Goal: Obtain resource: Obtain resource

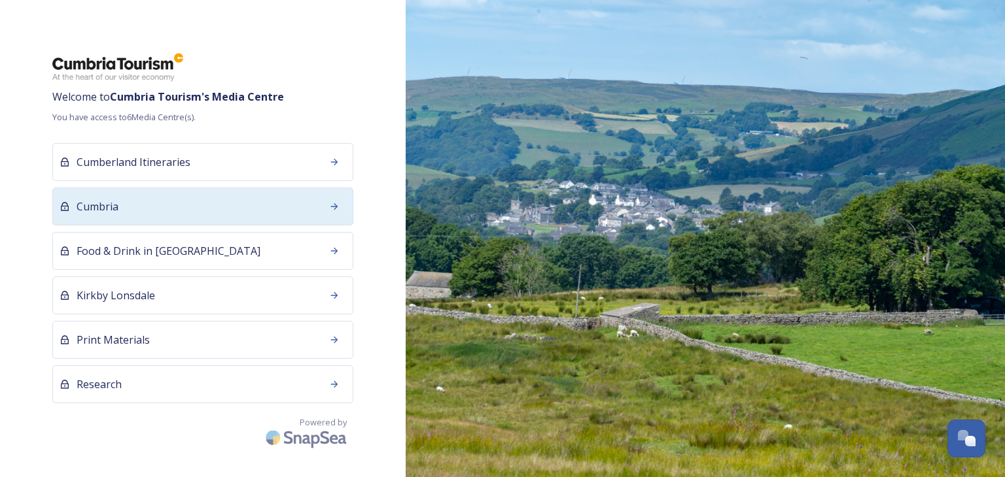
click at [117, 211] on span "Cumbria" at bounding box center [98, 207] width 42 height 16
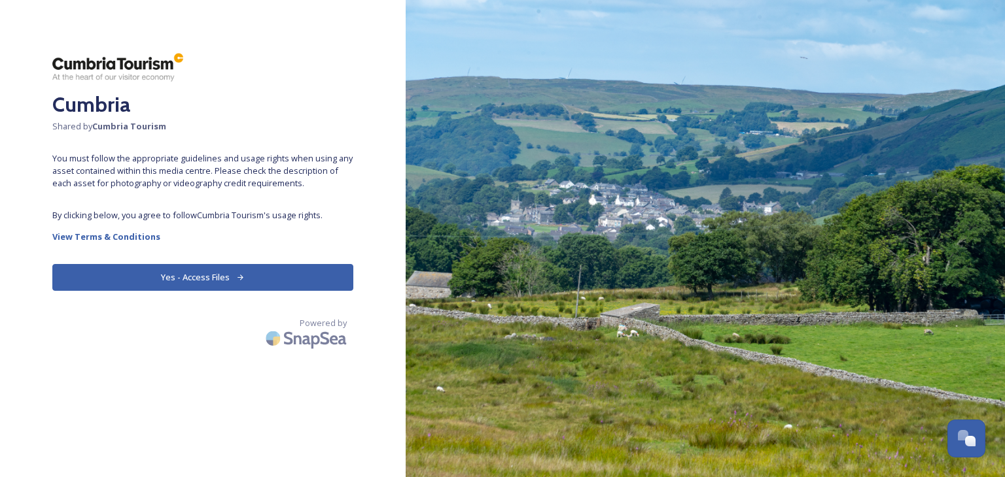
click at [206, 276] on button "Yes - Access Files" at bounding box center [202, 277] width 301 height 27
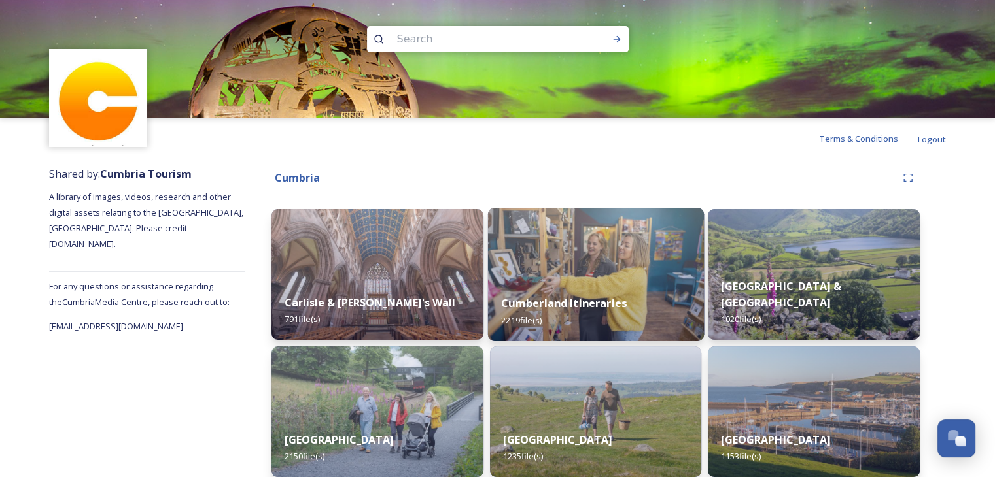
scroll to position [65, 0]
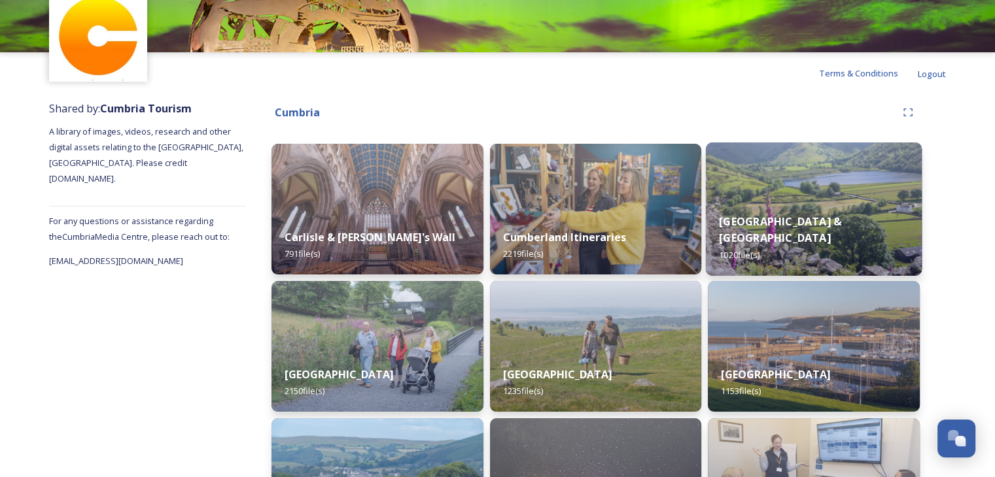
click at [840, 221] on div "Eden Valley & North Pennines 1020 file(s)" at bounding box center [814, 238] width 216 height 76
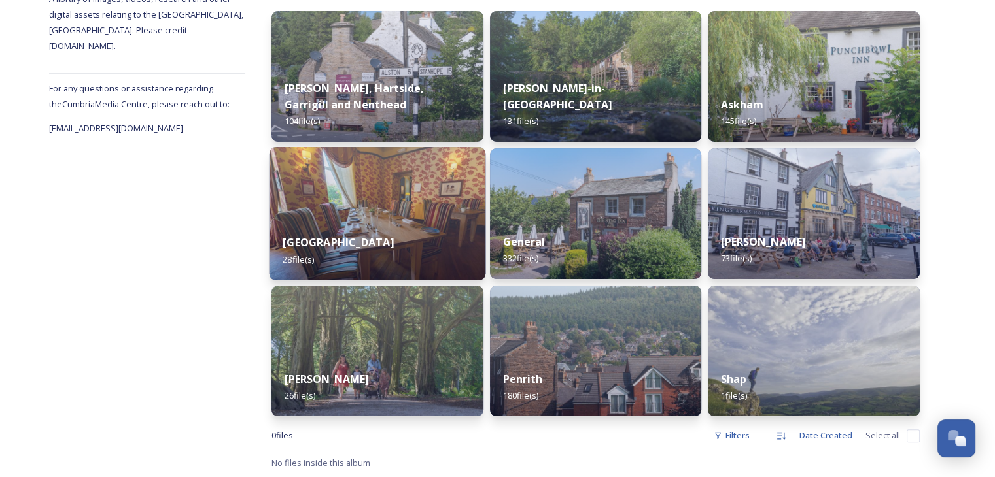
scroll to position [199, 0]
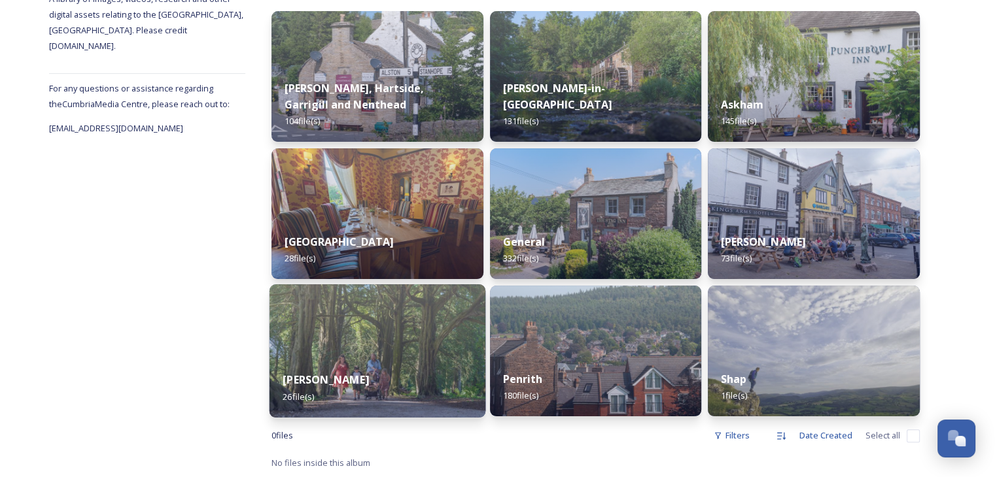
click at [340, 366] on div "[PERSON_NAME] 26 file(s)" at bounding box center [377, 388] width 216 height 60
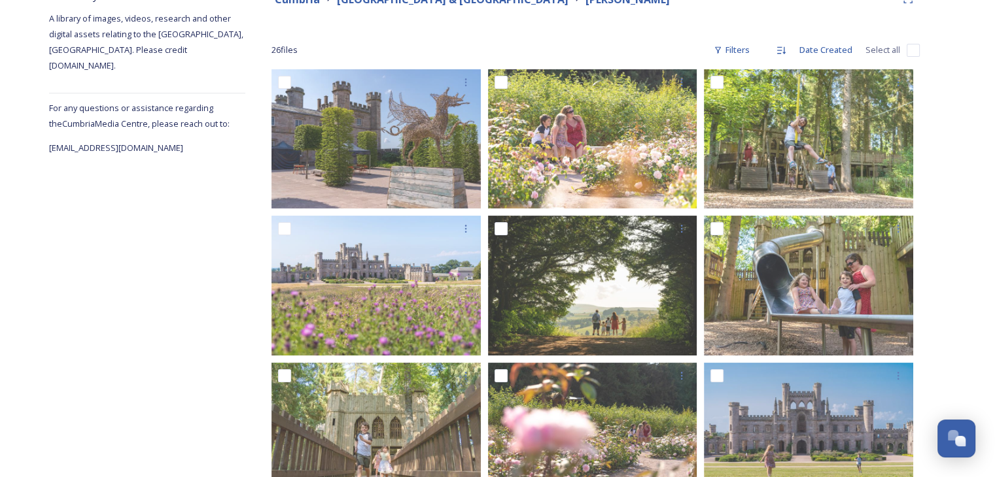
scroll to position [65, 0]
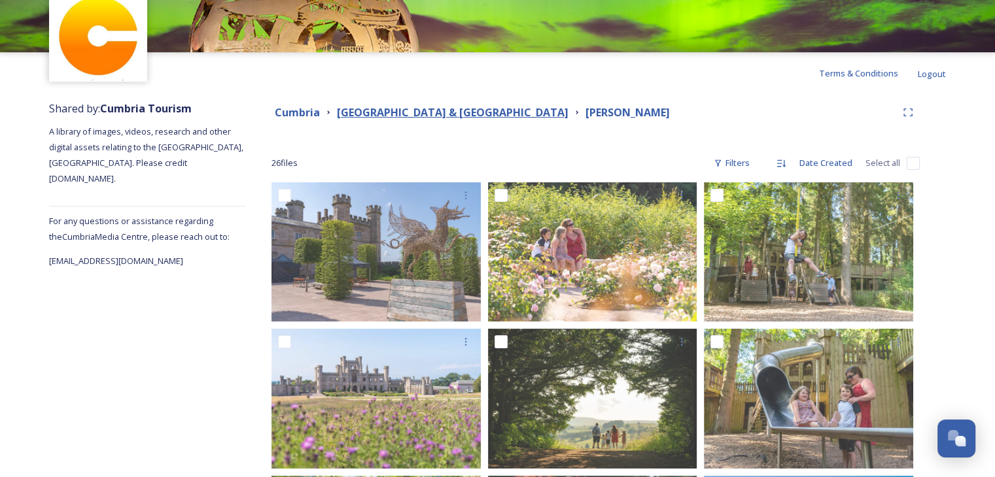
click at [437, 114] on strong "[GEOGRAPHIC_DATA] & [GEOGRAPHIC_DATA]" at bounding box center [453, 112] width 232 height 14
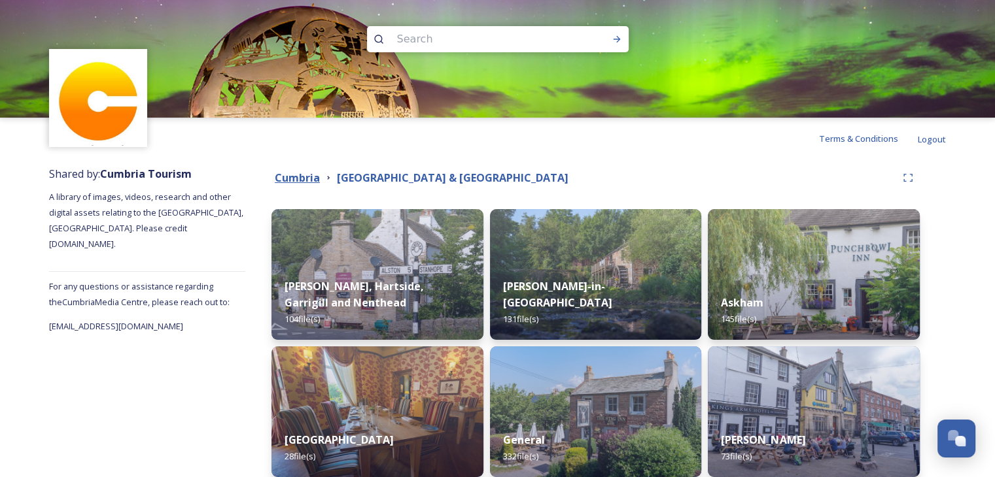
click at [288, 181] on strong "Cumbria" at bounding box center [297, 178] width 45 height 14
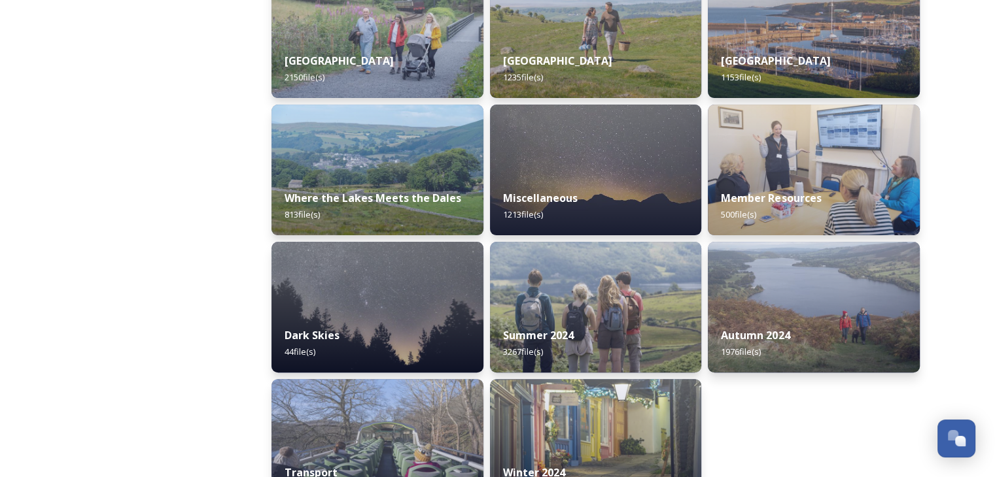
scroll to position [425, 0]
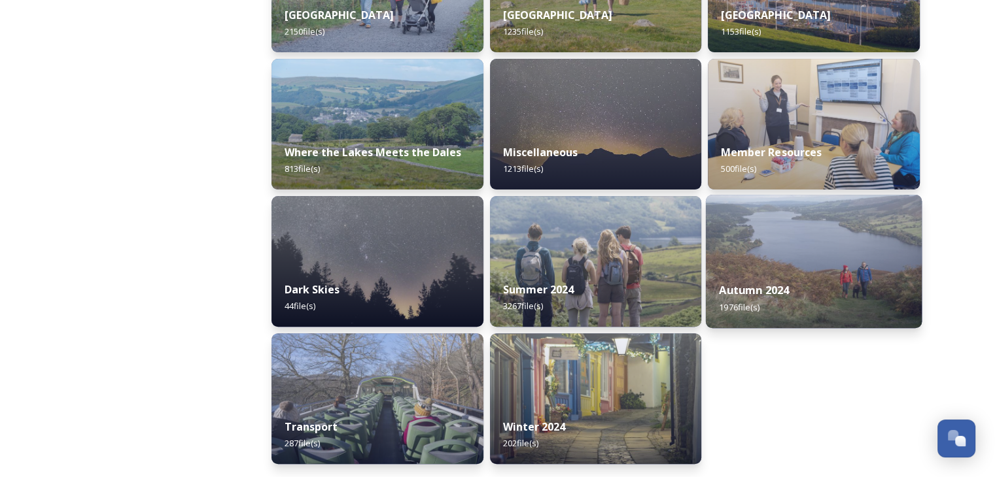
click at [808, 274] on div "Autumn 2024 1976 file(s)" at bounding box center [814, 299] width 216 height 60
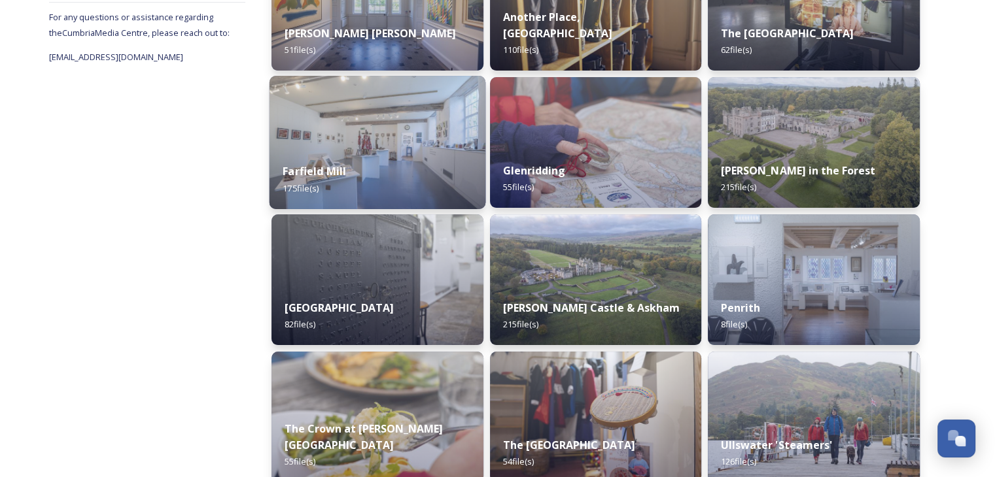
scroll to position [327, 0]
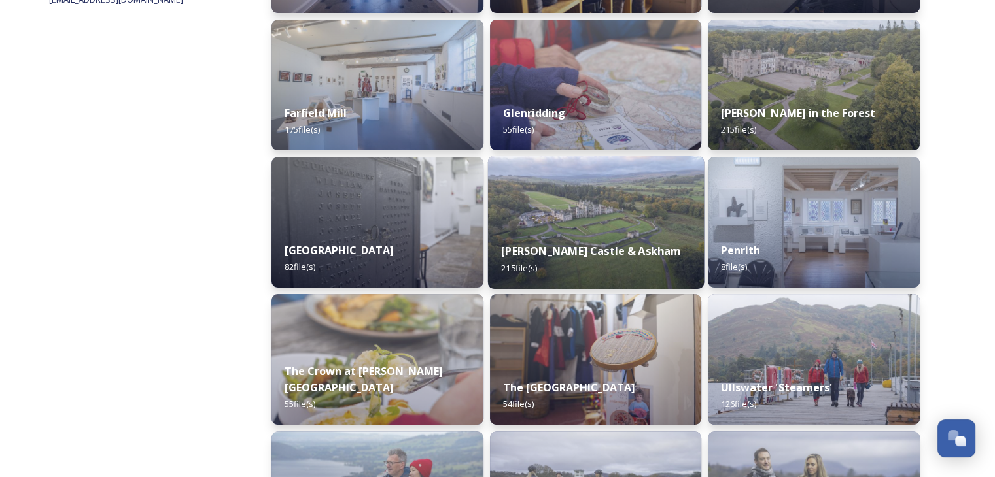
click at [638, 257] on strong "[PERSON_NAME] Castle & Askham" at bounding box center [591, 251] width 180 height 14
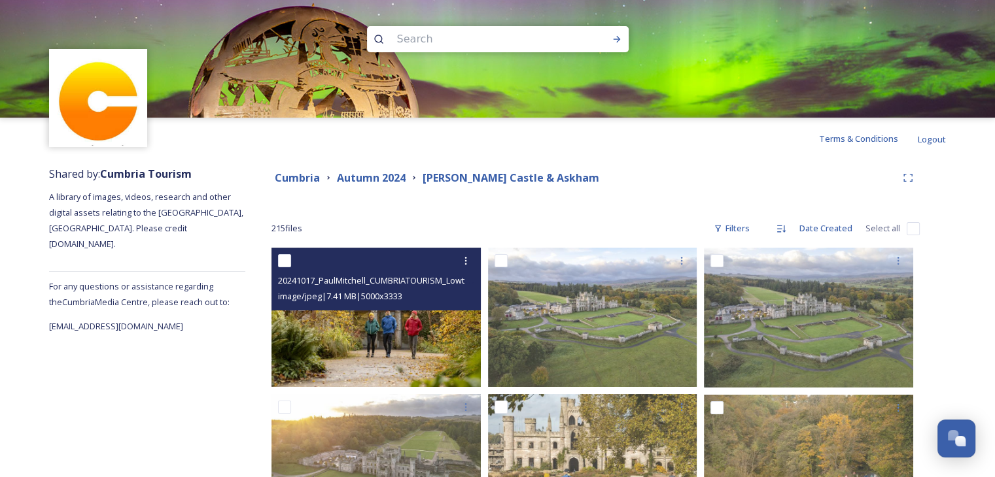
click at [411, 368] on img at bounding box center [375, 317] width 209 height 139
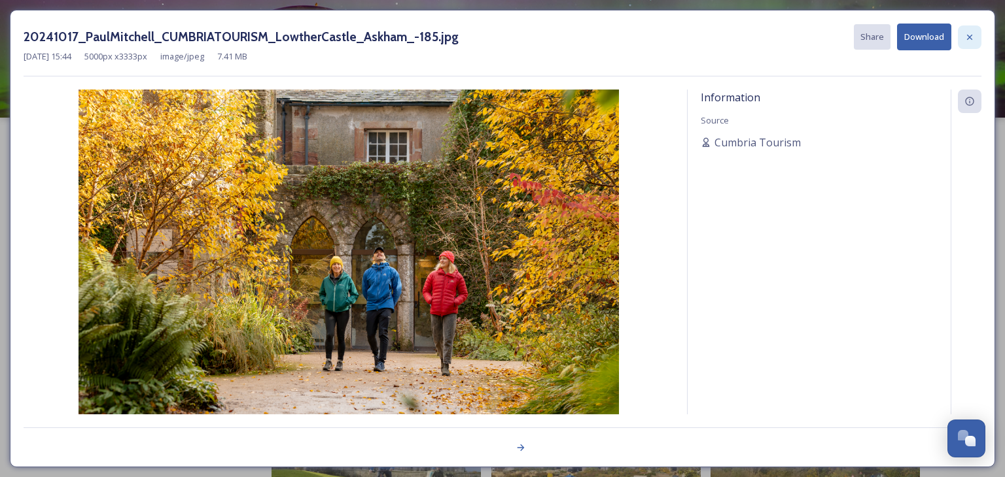
click at [968, 37] on icon at bounding box center [969, 37] width 10 height 10
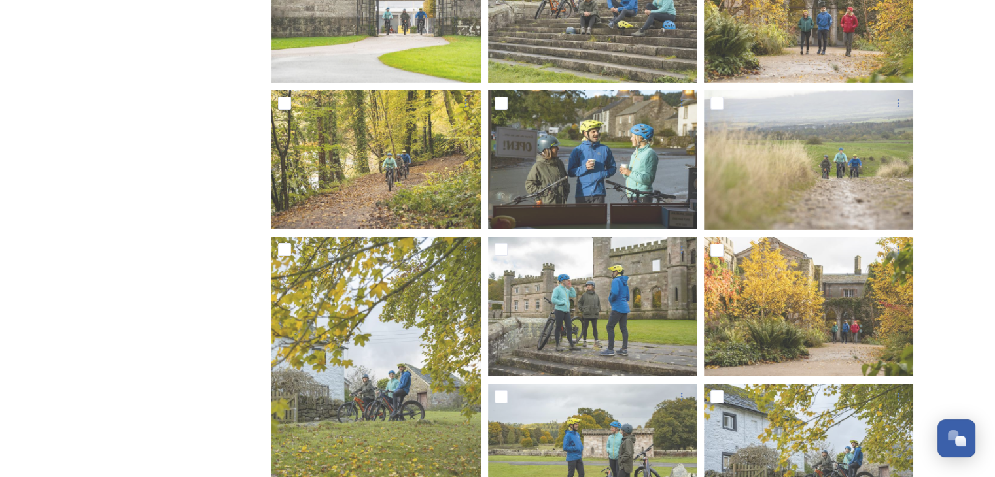
scroll to position [4317, 0]
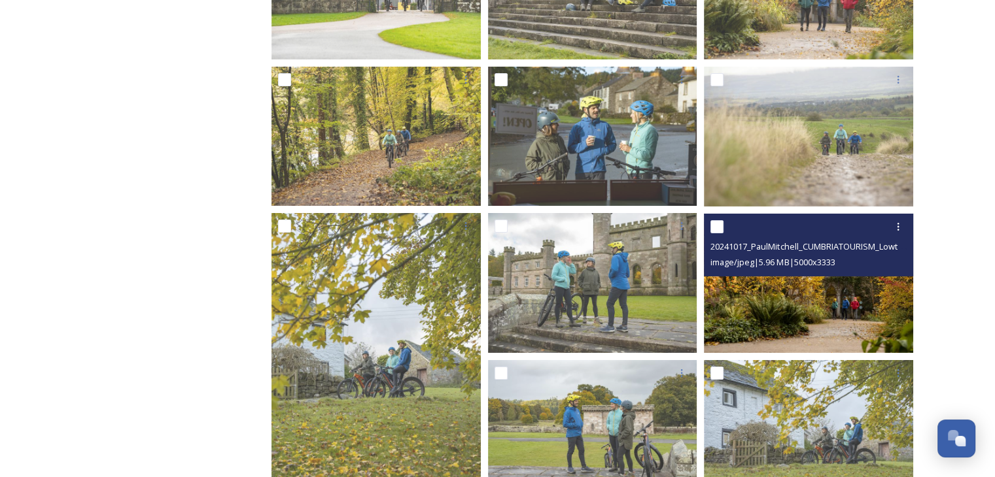
click at [827, 306] on img at bounding box center [808, 282] width 209 height 139
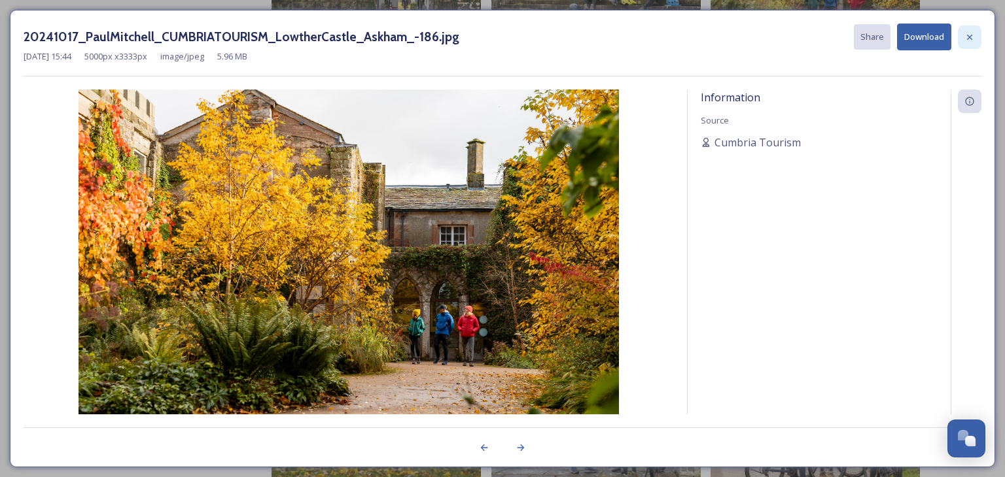
click at [971, 31] on div at bounding box center [970, 38] width 24 height 24
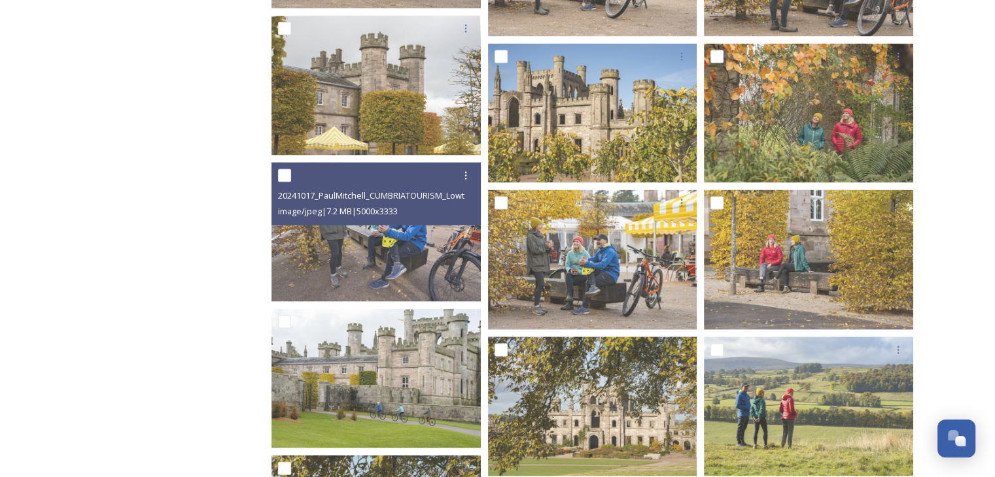
scroll to position [2616, 0]
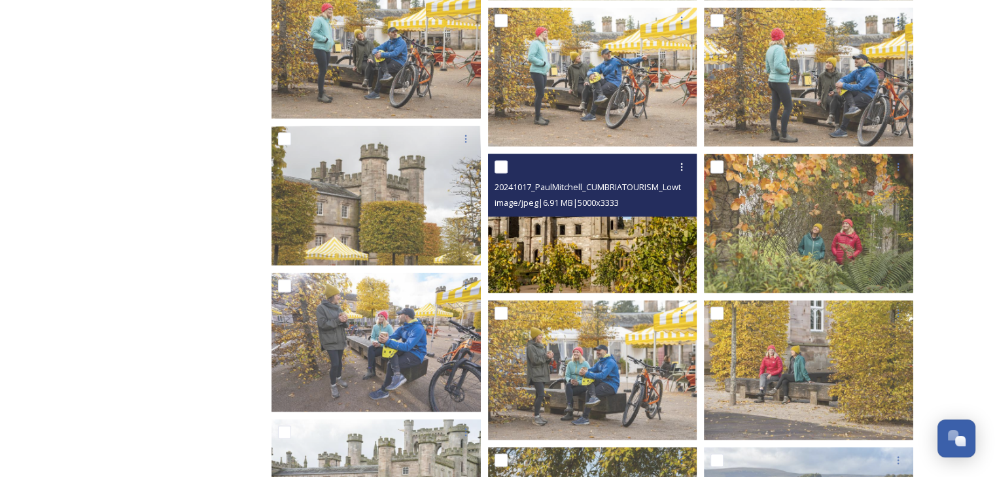
click at [678, 251] on img at bounding box center [592, 223] width 209 height 139
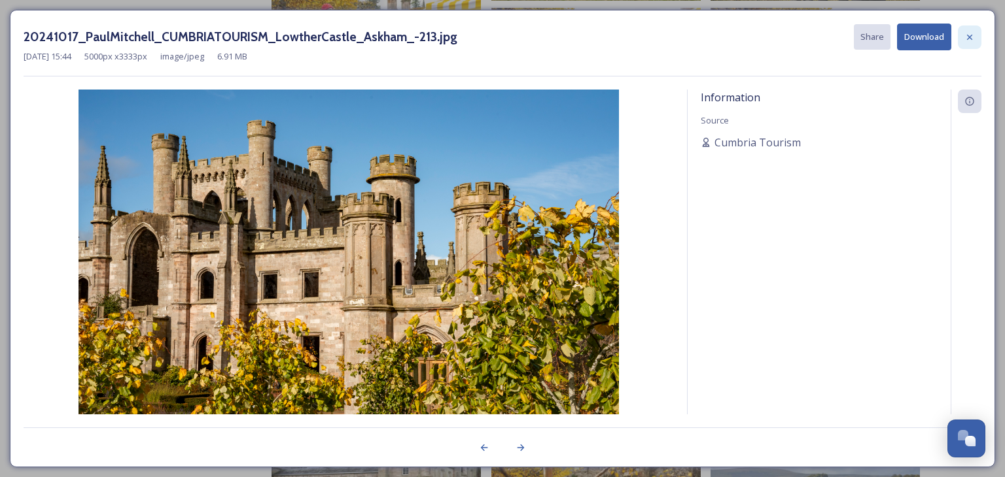
click at [965, 37] on icon at bounding box center [969, 37] width 10 height 10
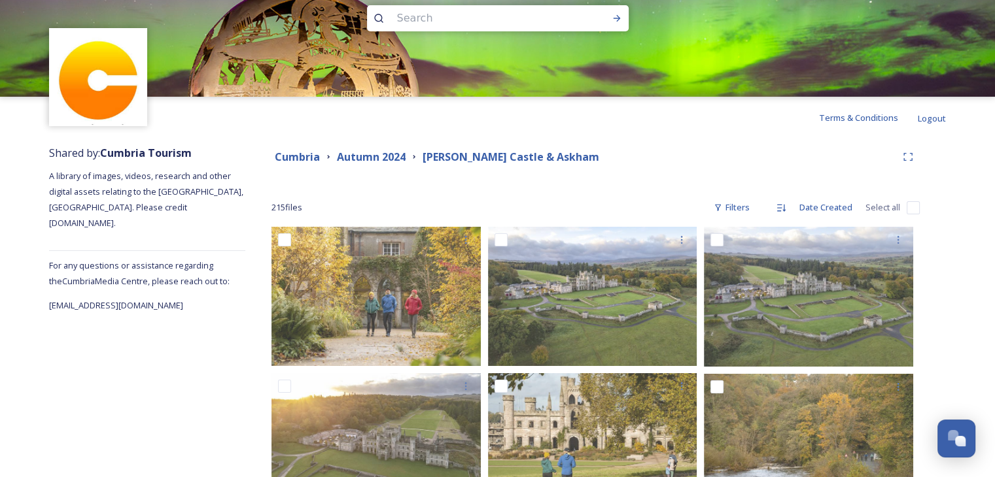
scroll to position [0, 0]
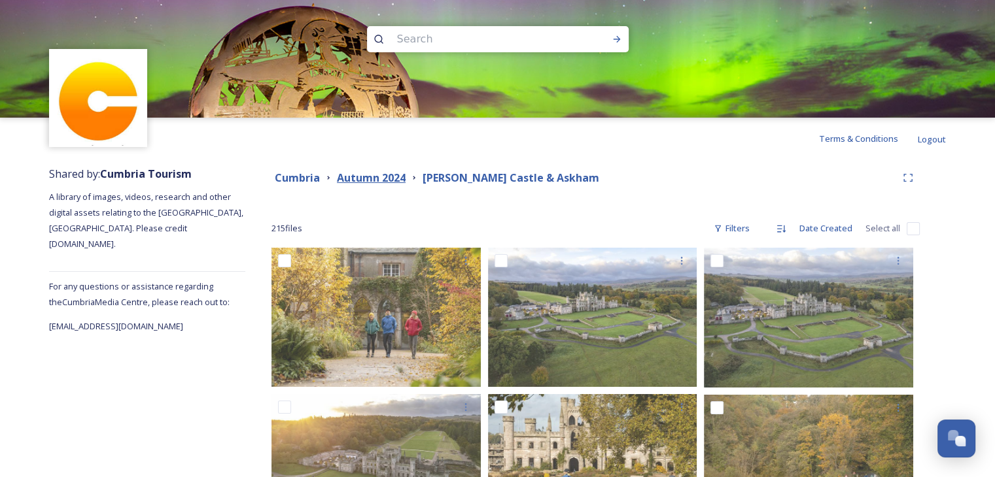
click at [351, 176] on strong "Autumn 2024" at bounding box center [371, 178] width 69 height 14
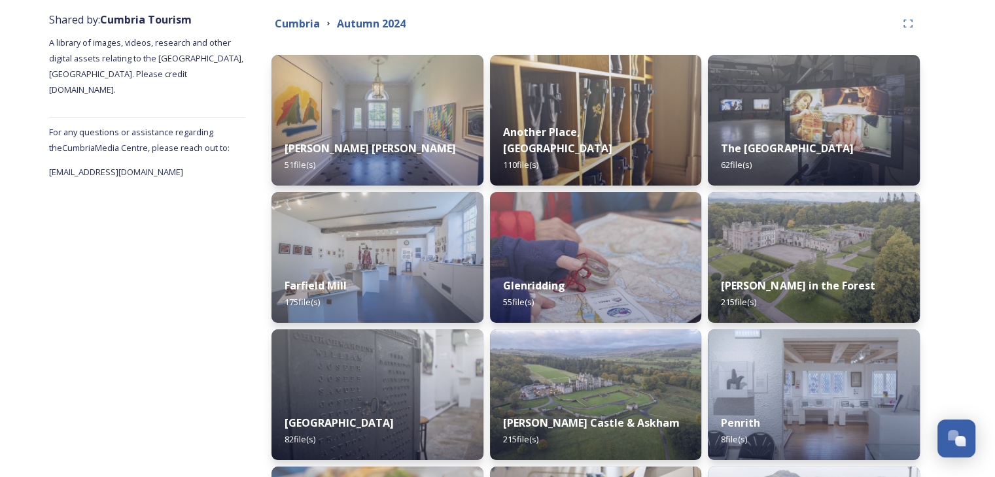
scroll to position [152, 0]
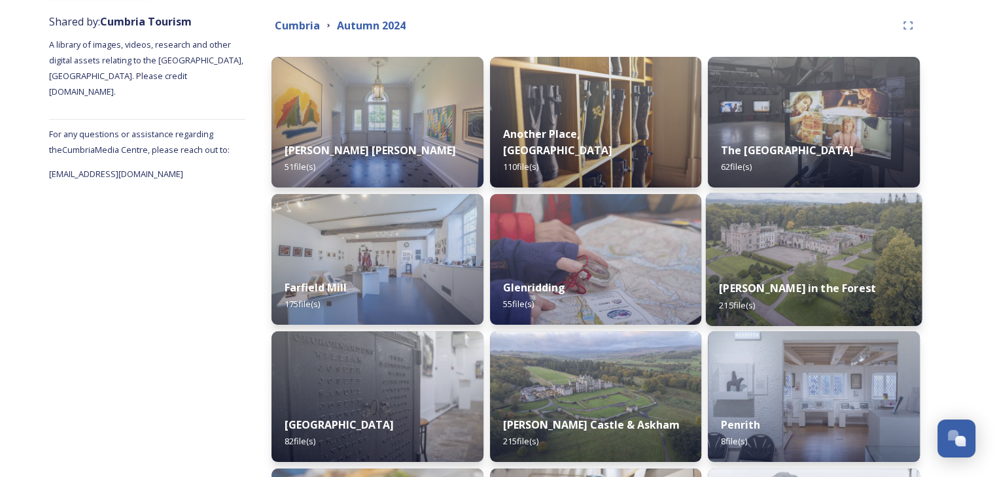
click at [812, 254] on img at bounding box center [814, 259] width 216 height 133
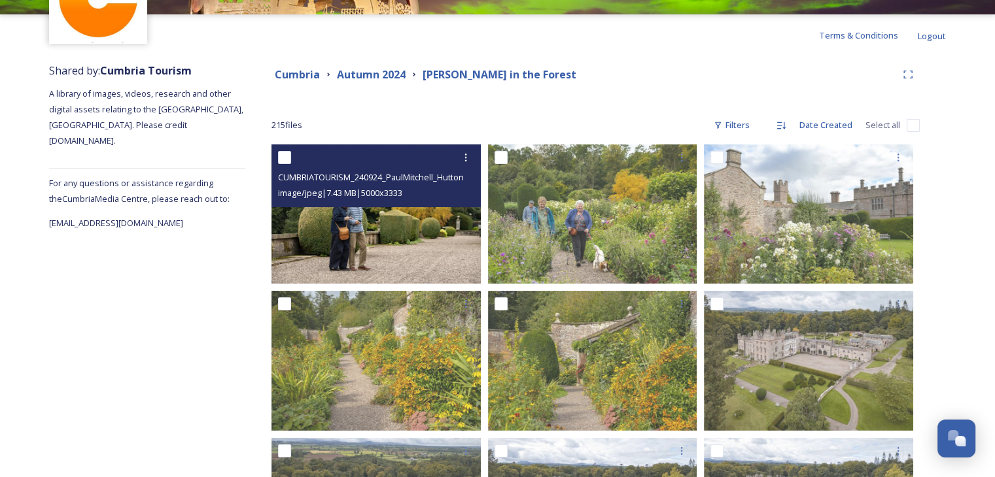
scroll to position [131, 0]
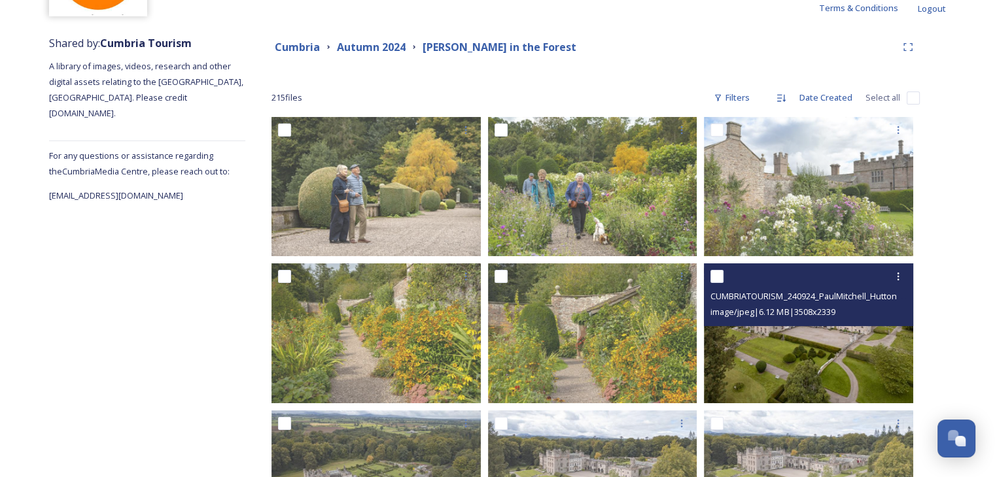
click at [829, 373] on img at bounding box center [808, 333] width 209 height 139
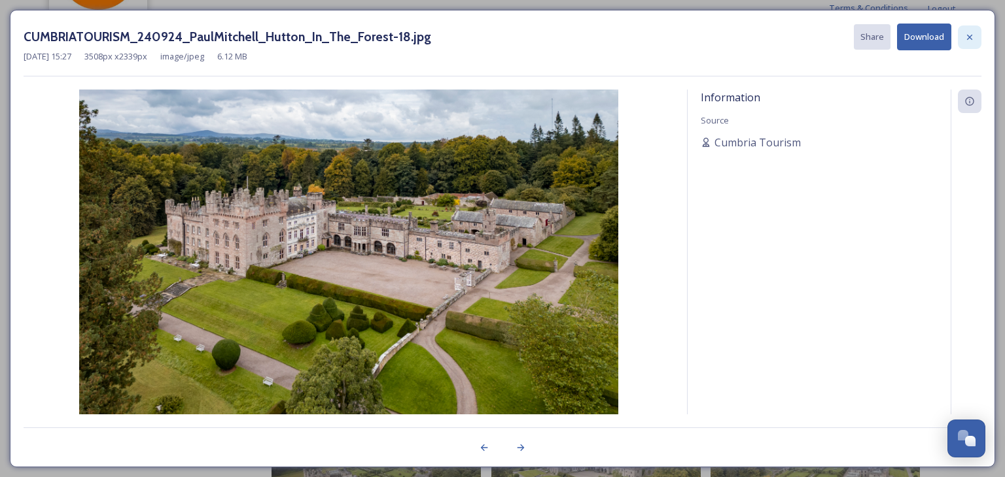
click at [973, 36] on icon at bounding box center [969, 37] width 10 height 10
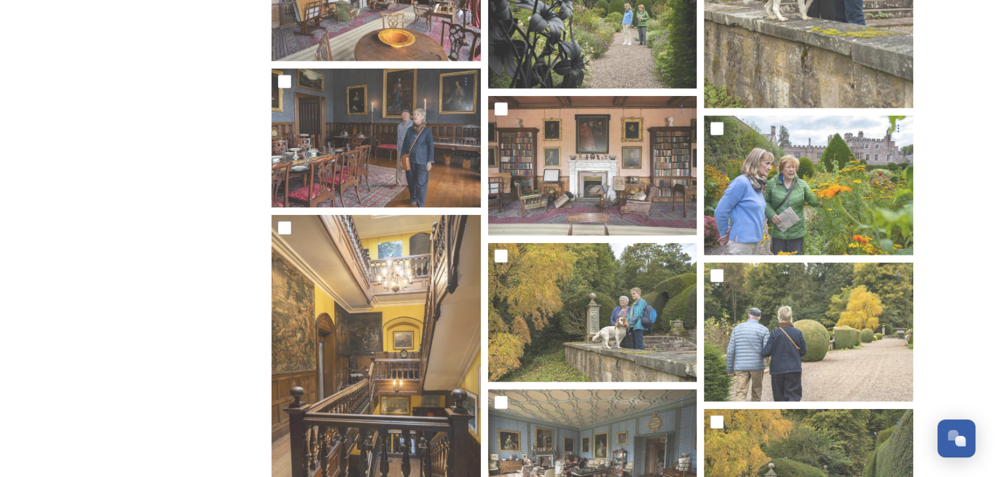
scroll to position [8045, 0]
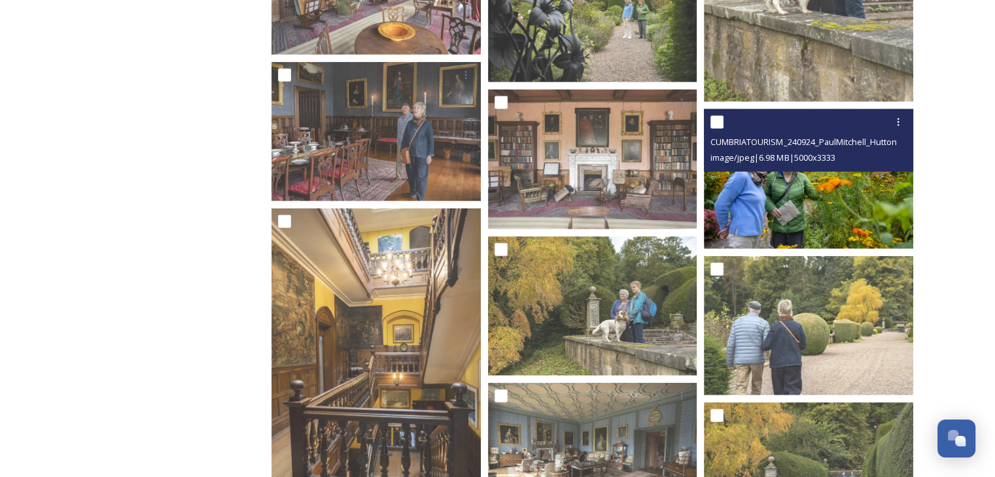
click at [757, 218] on img at bounding box center [808, 178] width 209 height 139
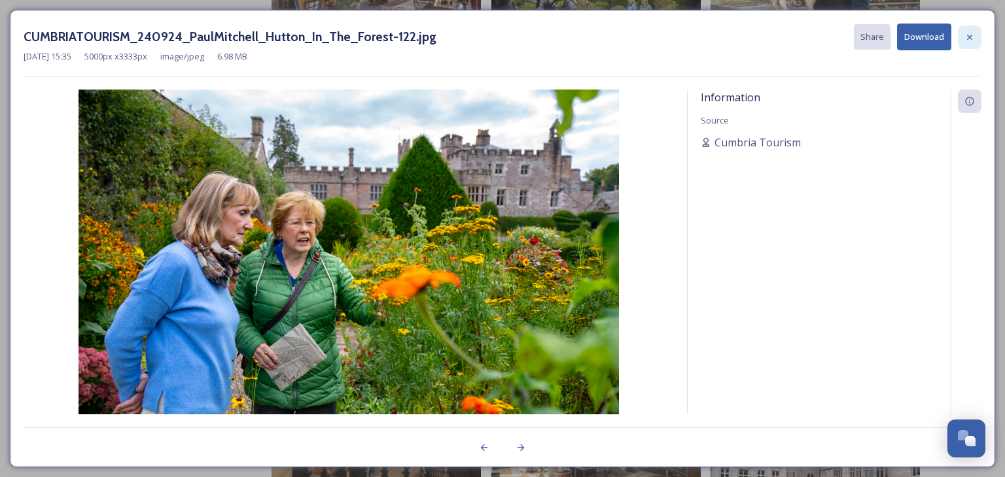
click at [967, 26] on div at bounding box center [970, 38] width 24 height 24
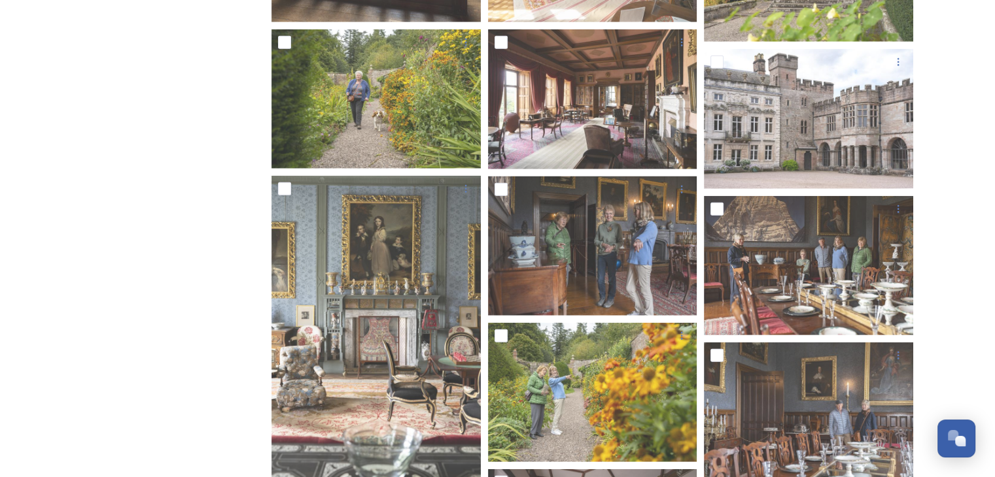
scroll to position [8568, 0]
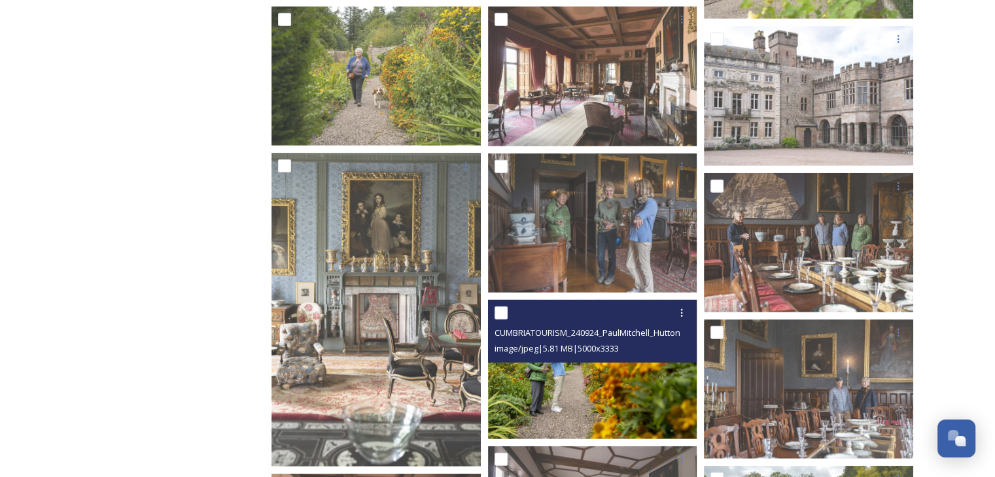
click at [632, 368] on img at bounding box center [592, 369] width 209 height 139
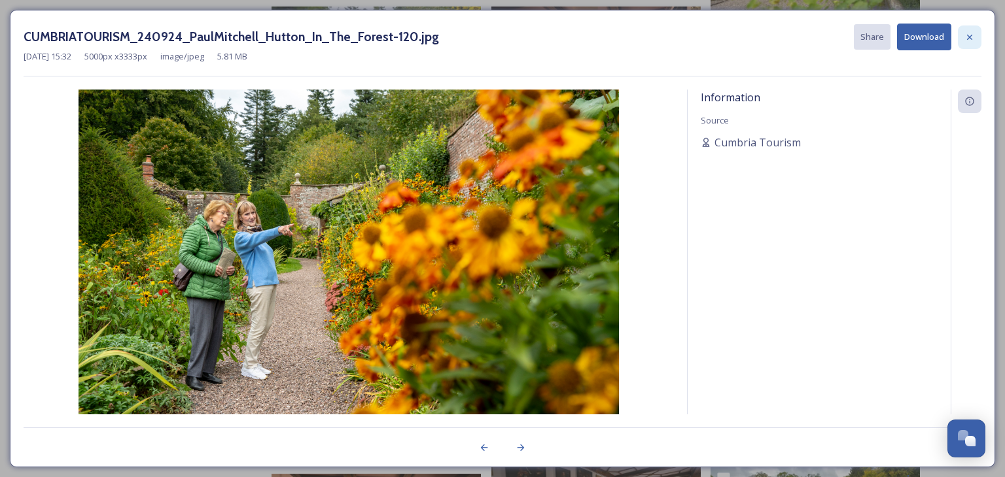
click at [973, 33] on icon at bounding box center [969, 37] width 10 height 10
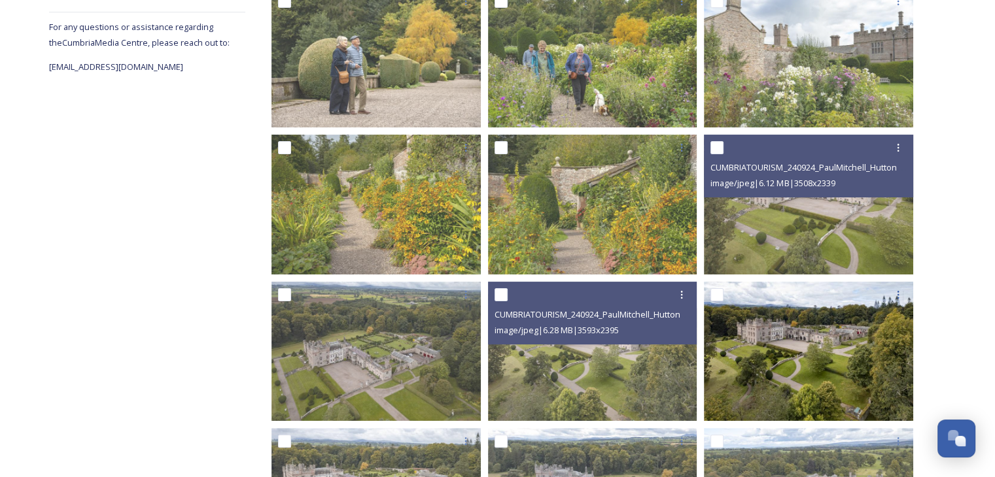
scroll to position [262, 0]
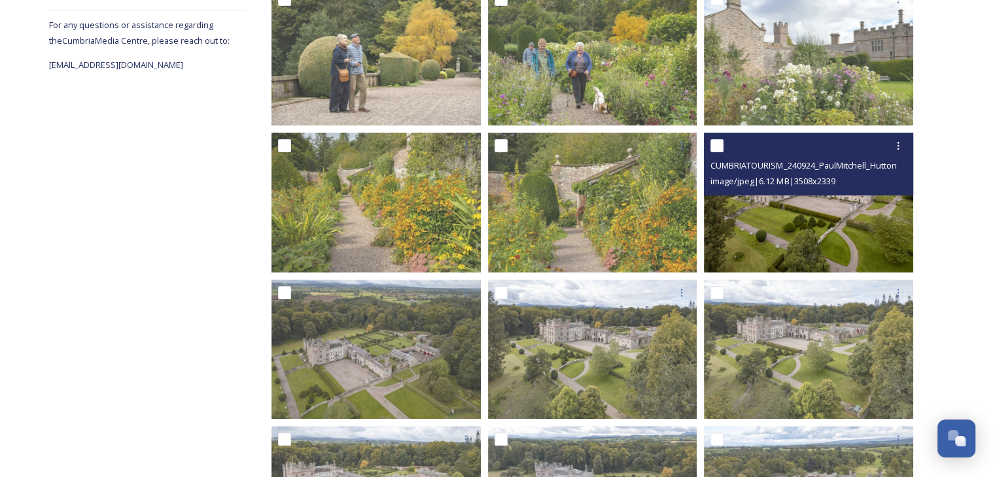
click at [799, 237] on img at bounding box center [808, 202] width 209 height 139
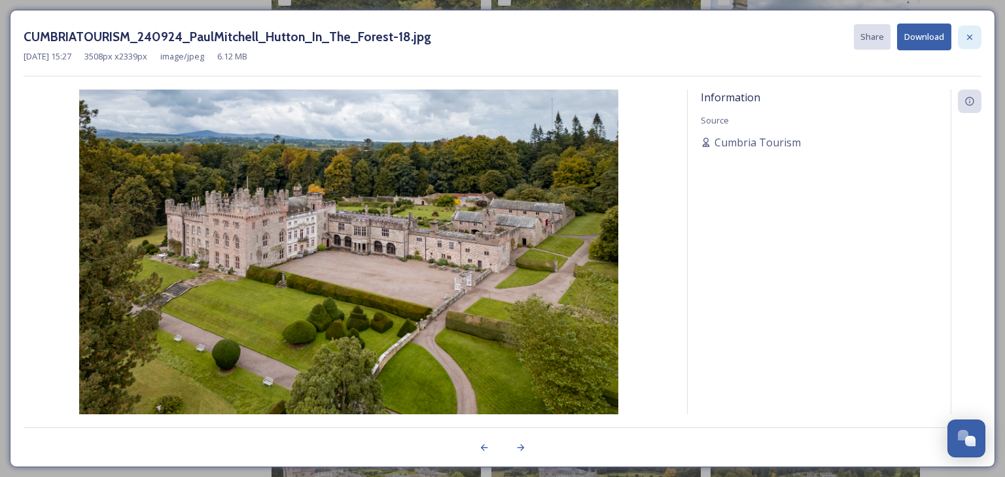
click at [974, 29] on div at bounding box center [970, 38] width 24 height 24
